Goal: Navigation & Orientation: Find specific page/section

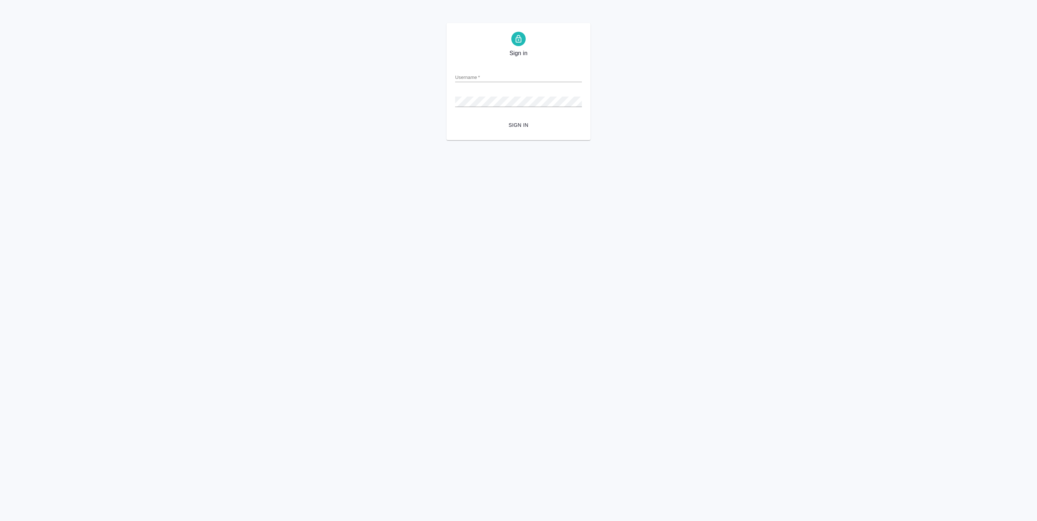
type input "a.pankina@awatera.com"
click at [518, 125] on span "Sign in" at bounding box center [518, 125] width 115 height 9
